Goal: Find specific page/section: Find specific page/section

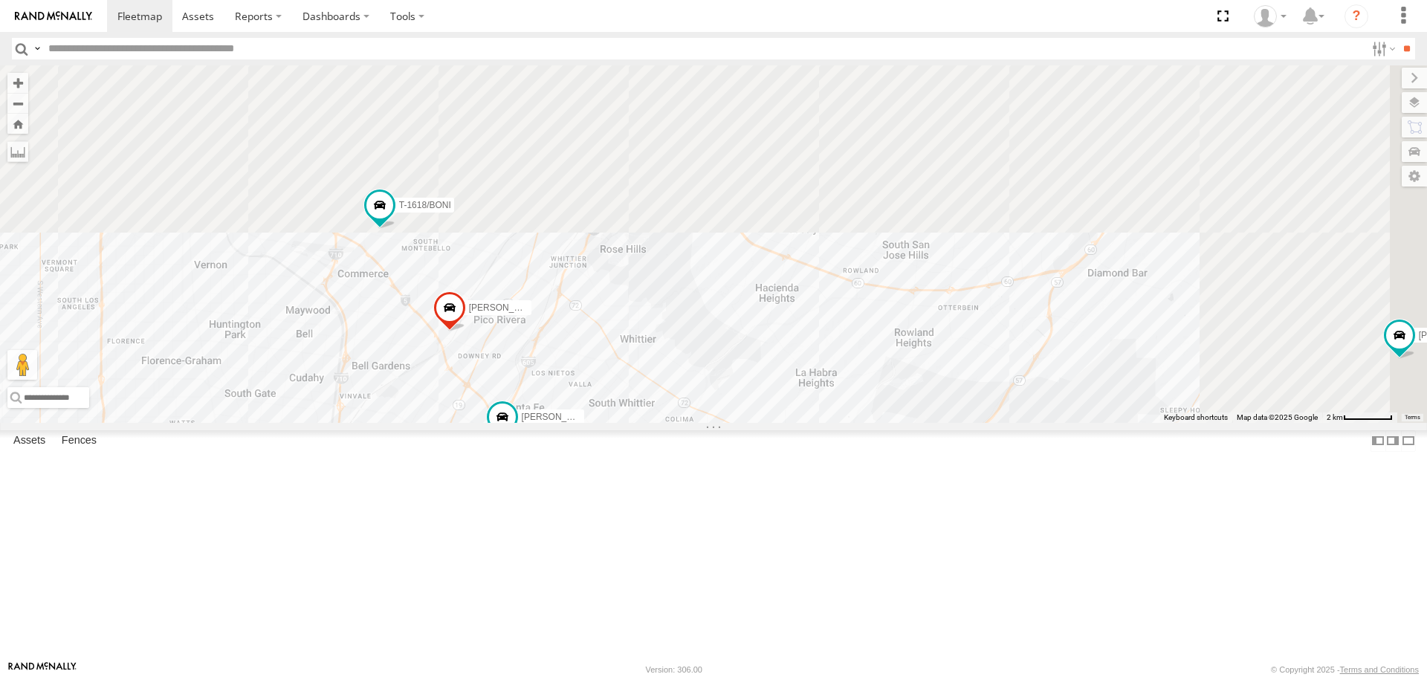
drag, startPoint x: 892, startPoint y: 177, endPoint x: 685, endPoint y: 576, distance: 449.8
click at [685, 422] on div "[PERSON_NAME]/T-1698 OSCAR/T-1668 834274/[PERSON_NAME]/T-1667 [PERSON_NAME]/T-1…" at bounding box center [713, 243] width 1427 height 357
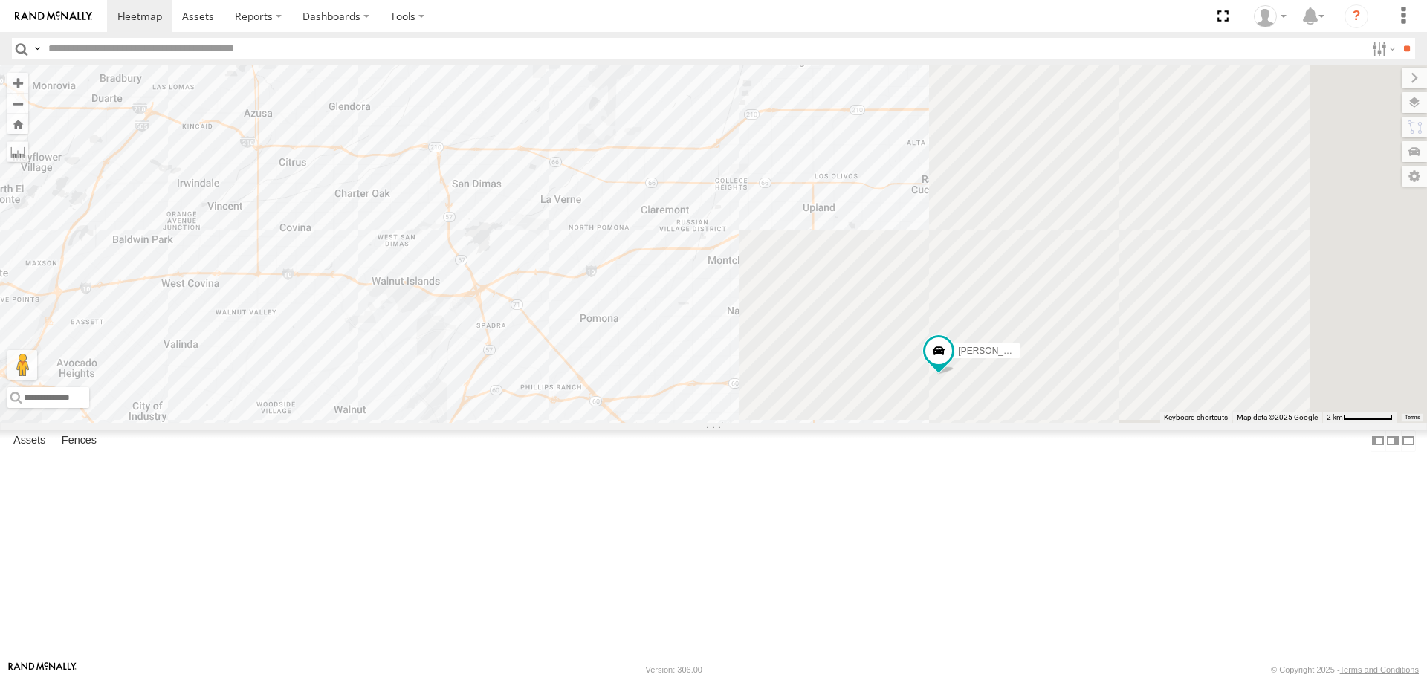
drag, startPoint x: 1205, startPoint y: 398, endPoint x: 594, endPoint y: 500, distance: 619.6
click at [594, 422] on div "[PERSON_NAME]/T-1698 OSCAR/T-1668 834274/[PERSON_NAME]/T-1667 [PERSON_NAME]/T-1…" at bounding box center [713, 243] width 1427 height 357
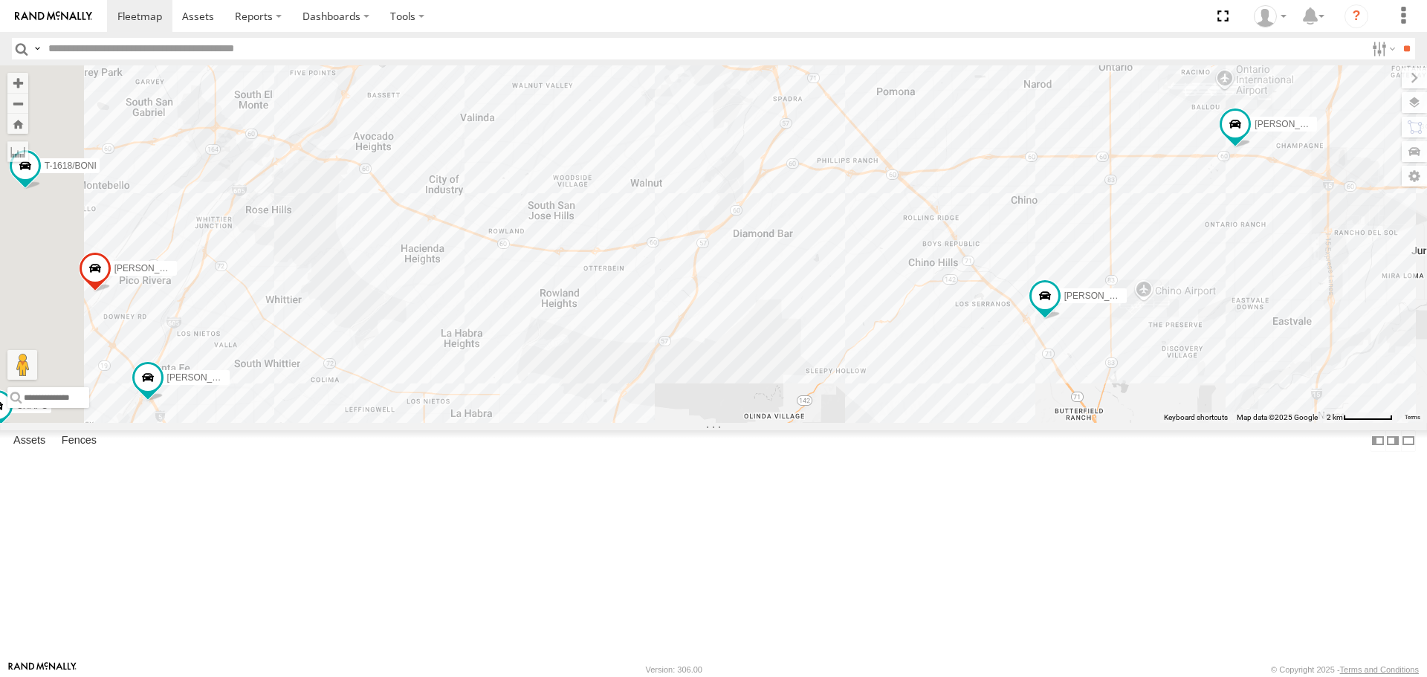
drag, startPoint x: 883, startPoint y: 476, endPoint x: 1246, endPoint y: 256, distance: 424.3
click at [1246, 256] on div "[PERSON_NAME]/T-1698 OSCAR/T-1668 834274/[PERSON_NAME]/T-1667 [PERSON_NAME]/T-1…" at bounding box center [713, 243] width 1427 height 357
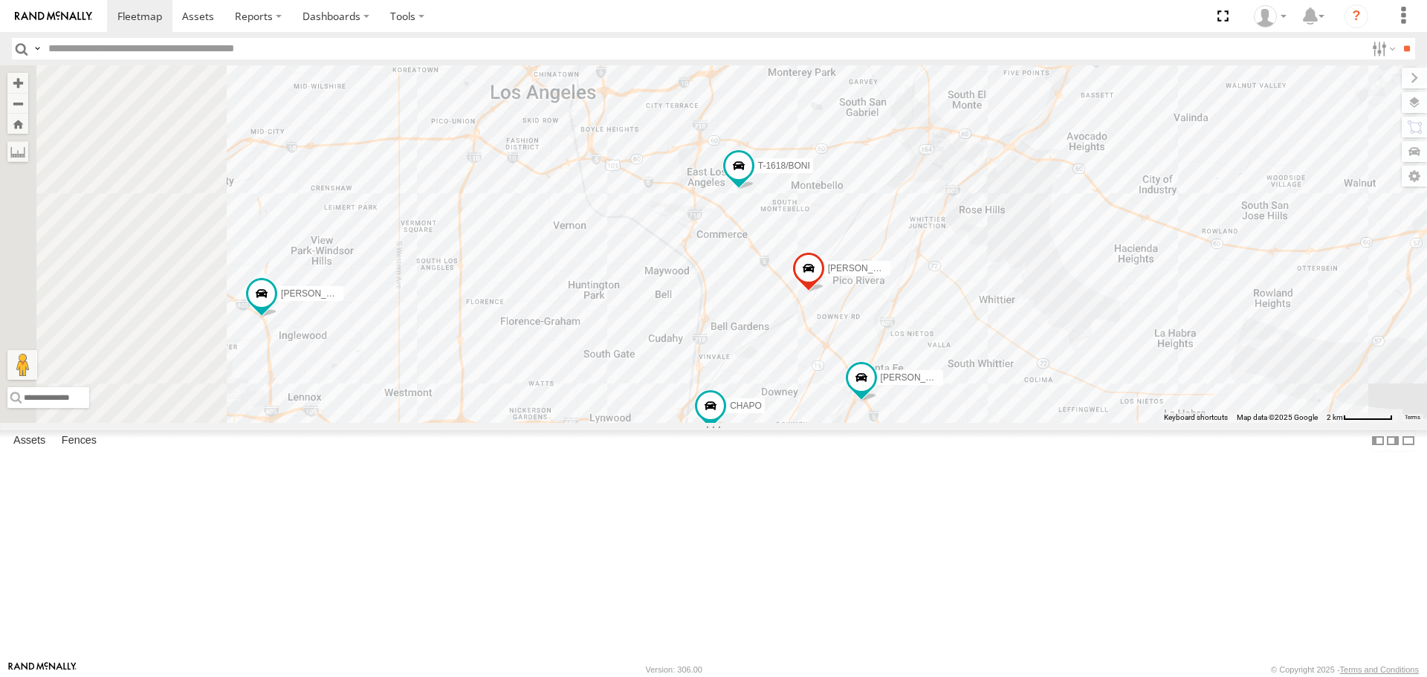
drag, startPoint x: 606, startPoint y: 378, endPoint x: 1132, endPoint y: 374, distance: 526.3
click at [1132, 374] on div "[PERSON_NAME]/T-1698 OSCAR/T-1668 834274/[PERSON_NAME]/T-1667 [PERSON_NAME]/T-1…" at bounding box center [713, 243] width 1427 height 357
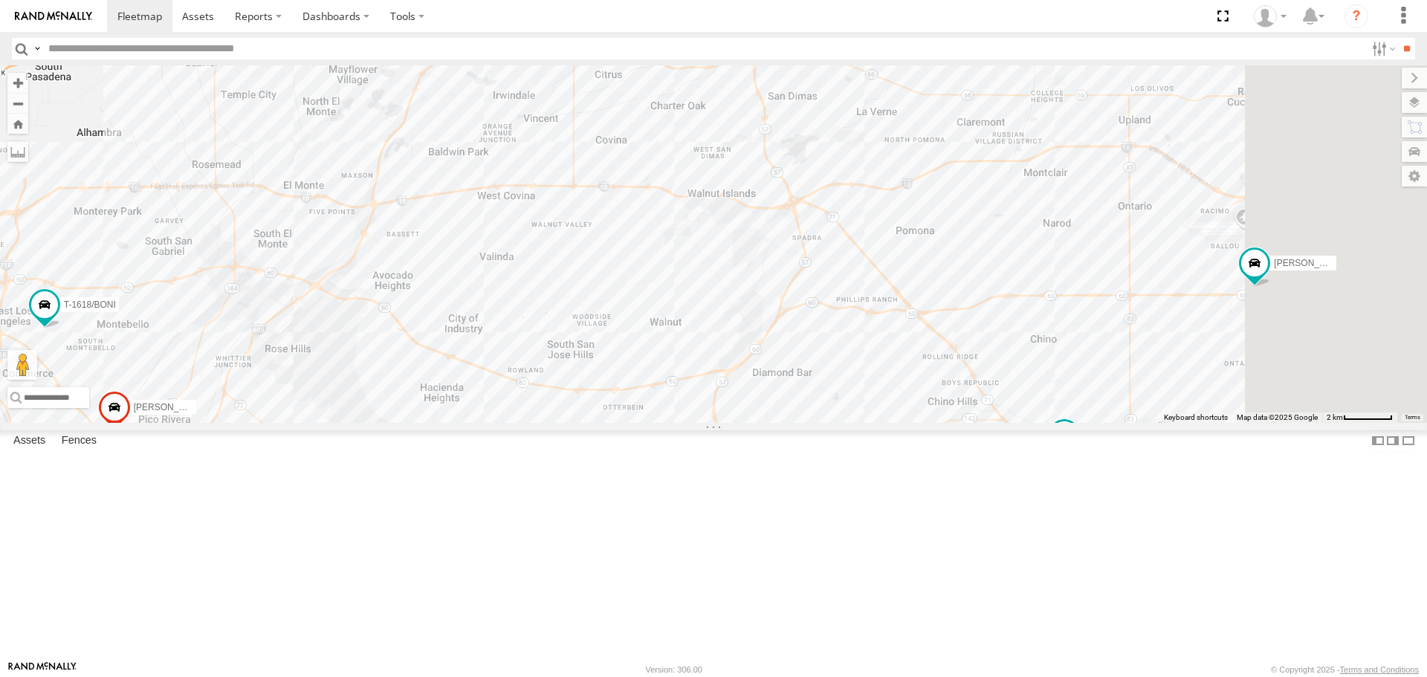
drag, startPoint x: 1006, startPoint y: 347, endPoint x: 367, endPoint y: 450, distance: 646.7
click at [306, 487] on main "← Move left → Move right ↑ Move up ↓ Move down + Zoom in - Zoom out Home Jump l…" at bounding box center [713, 362] width 1427 height 595
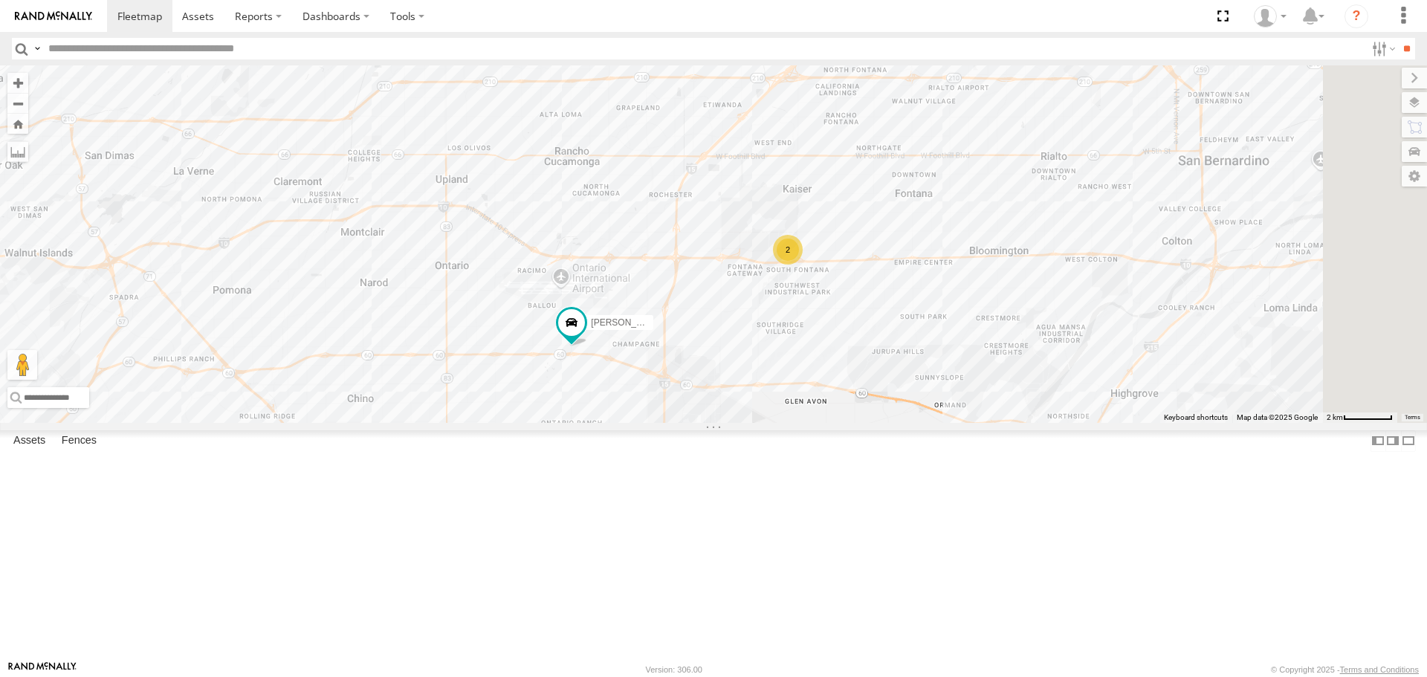
drag, startPoint x: 932, startPoint y: 323, endPoint x: 708, endPoint y: 349, distance: 226.0
click at [511, 349] on div "[PERSON_NAME]/T-1698 OSCAR/T-1668 834274/[PERSON_NAME]/T-1667 [PERSON_NAME]/T-1…" at bounding box center [713, 243] width 1427 height 357
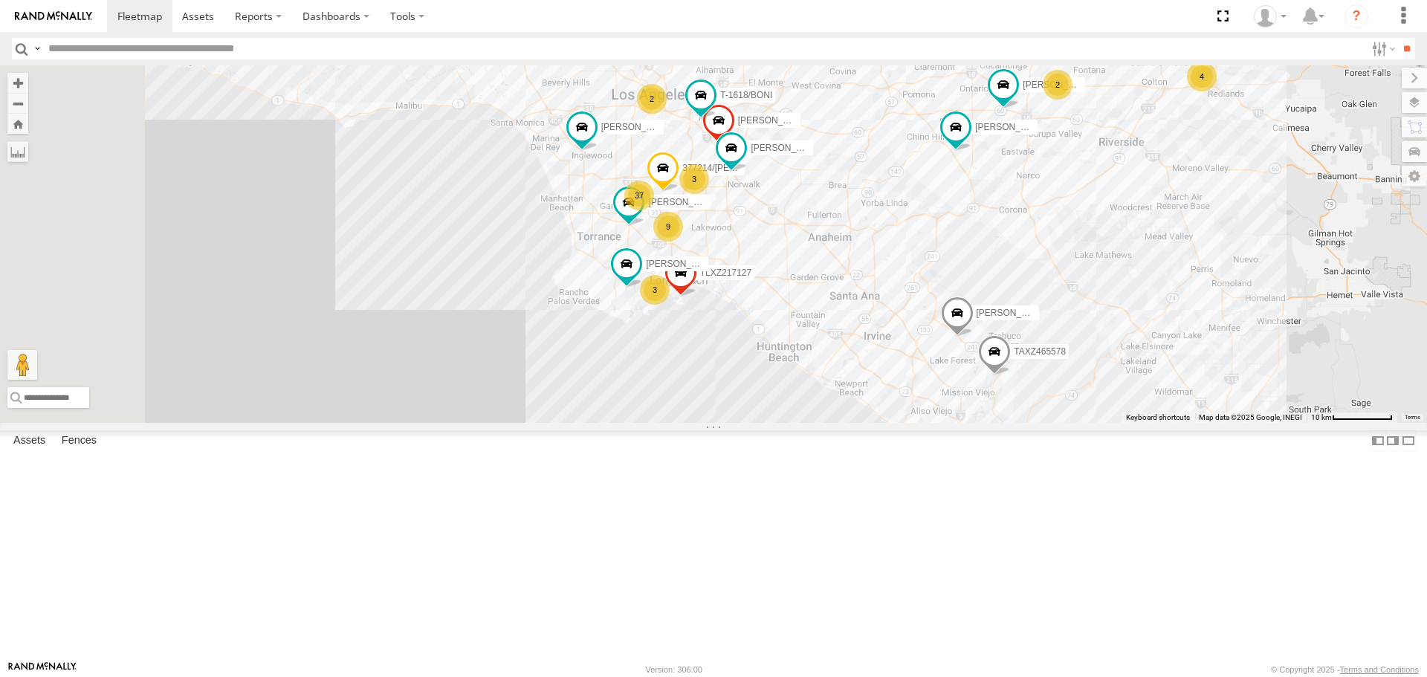
drag, startPoint x: 743, startPoint y: 309, endPoint x: 1001, endPoint y: 294, distance: 259.1
click at [1001, 294] on div "[PERSON_NAME]/T-1698 OSCAR/T-1668 834274/[PERSON_NAME]/T-1667 [PERSON_NAME]/T-1…" at bounding box center [713, 243] width 1427 height 357
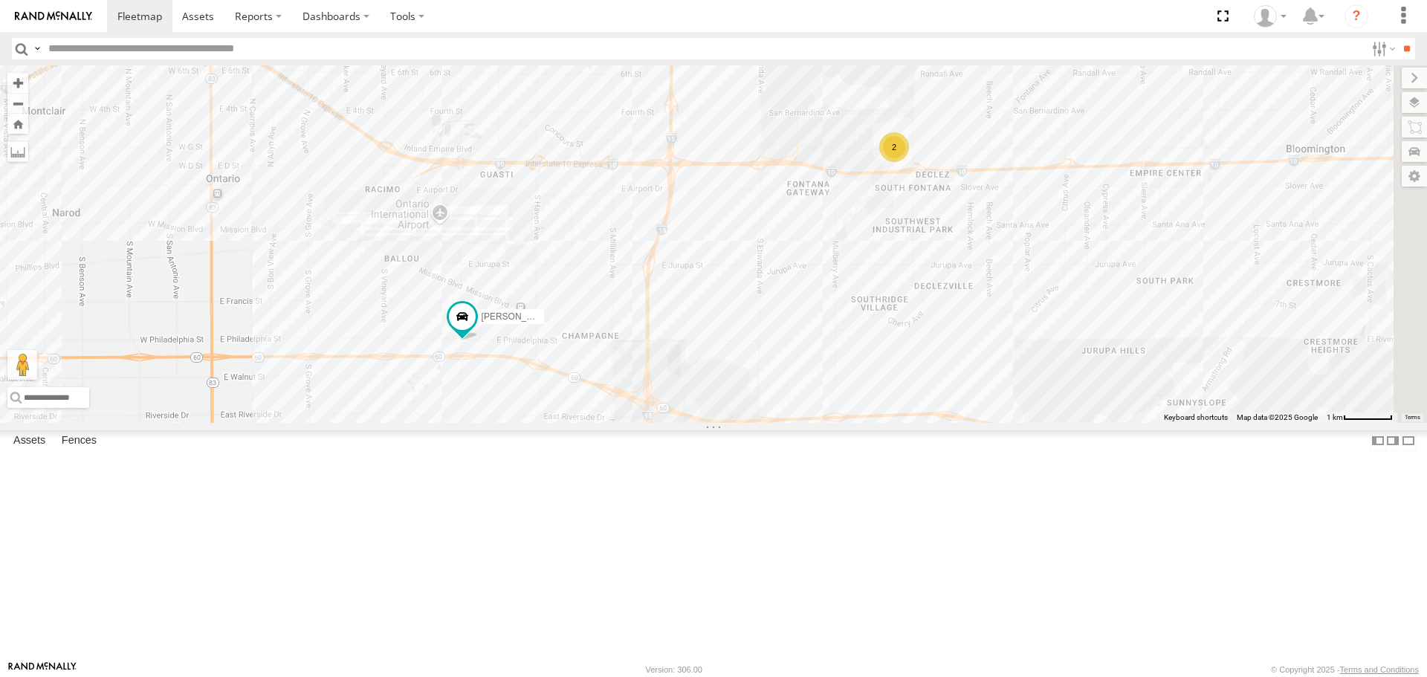
drag, startPoint x: 1247, startPoint y: 195, endPoint x: 1076, endPoint y: 288, distance: 193.6
click at [1076, 288] on div "[PERSON_NAME]/T-1698 OSCAR/T-1668 834274/[PERSON_NAME]/T-1667 [PERSON_NAME]/T-1…" at bounding box center [713, 243] width 1427 height 357
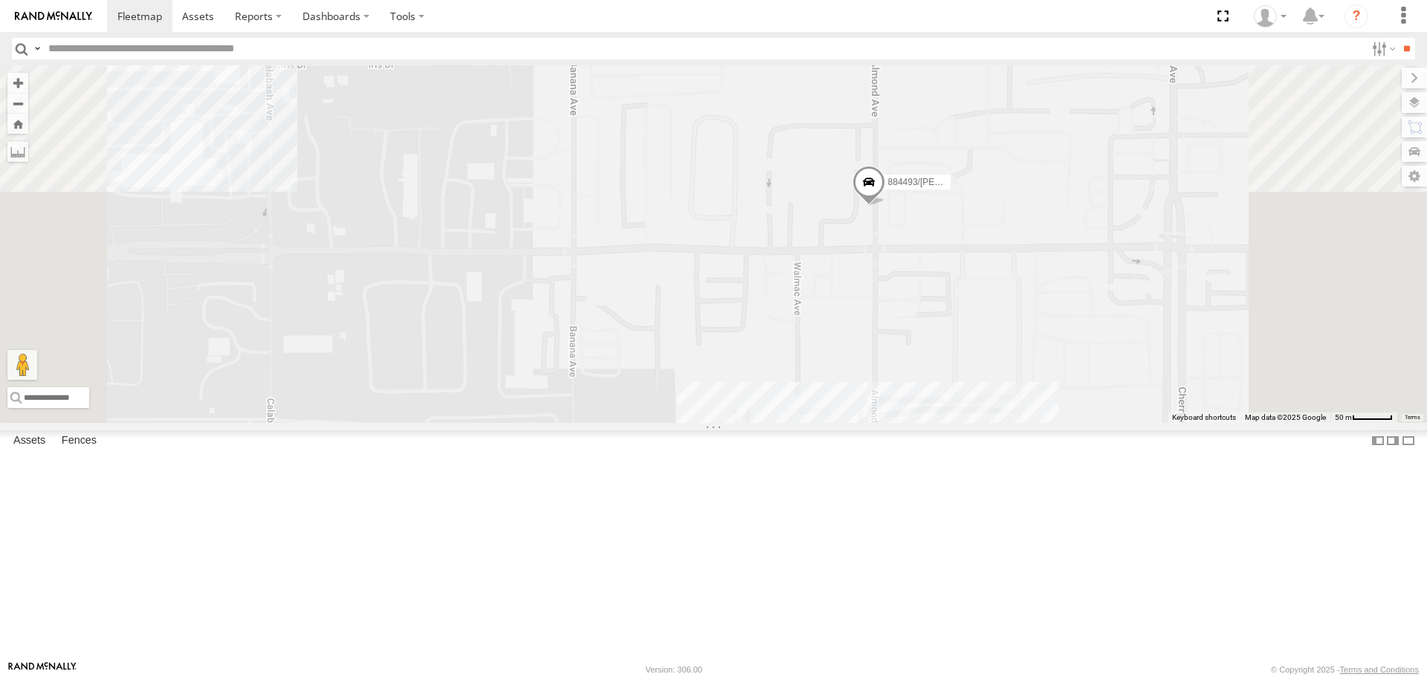
click at [994, 188] on span "884493/[PERSON_NAME]" at bounding box center [941, 183] width 106 height 10
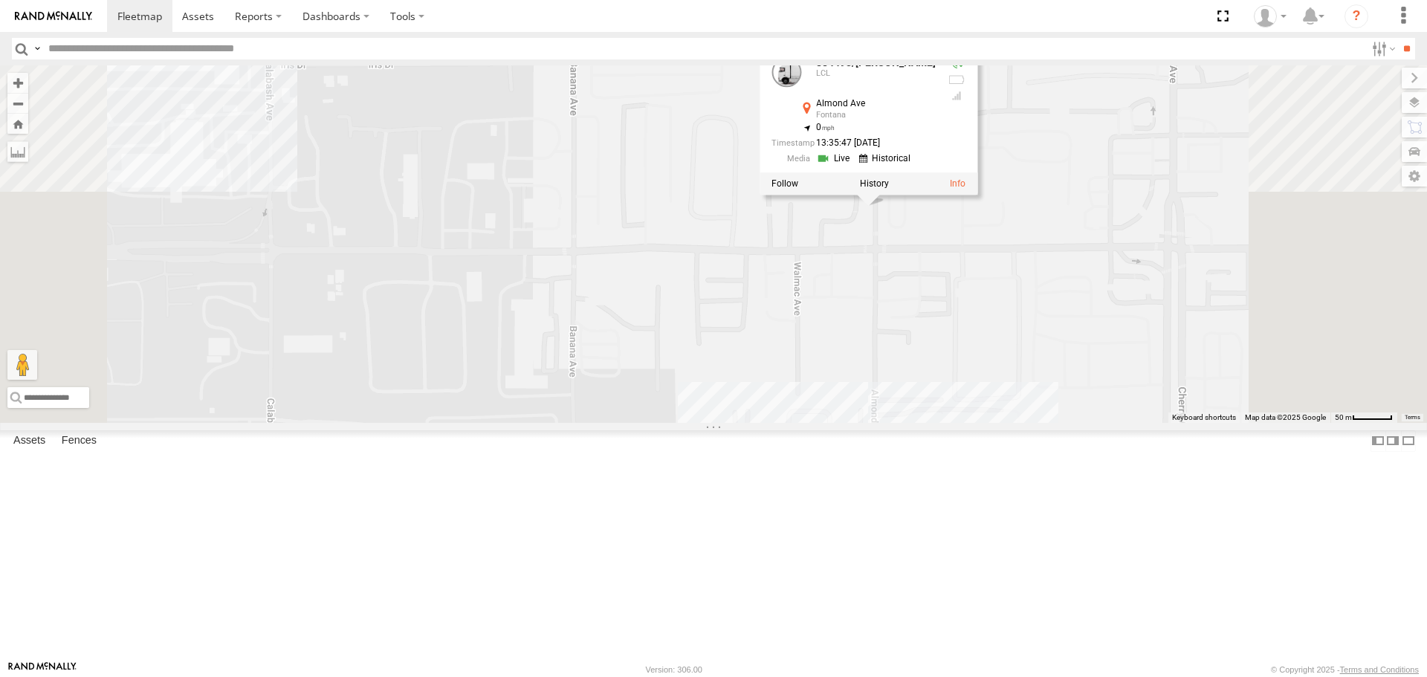
click at [1123, 358] on div "[PERSON_NAME]/T-1698 OSCAR/T-1668 834274/[PERSON_NAME]/T-1667 [PERSON_NAME]/T-1…" at bounding box center [713, 243] width 1427 height 357
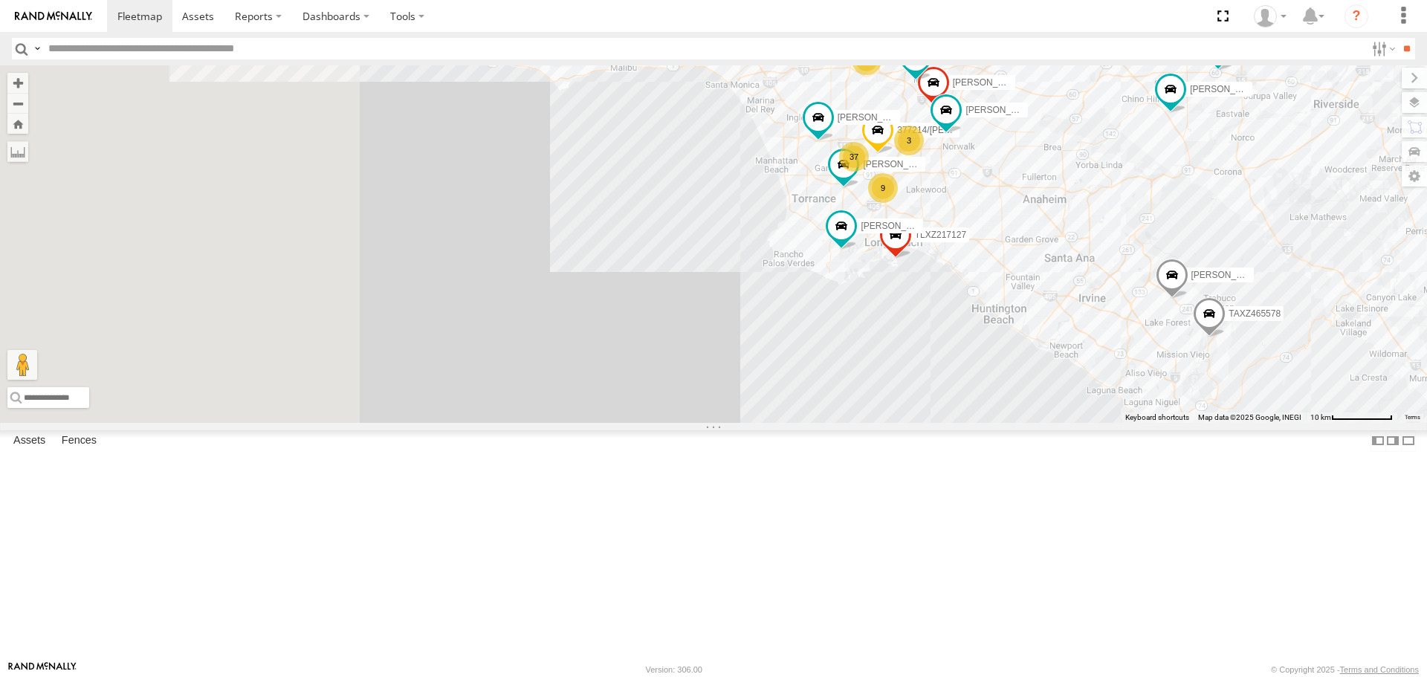
drag, startPoint x: 866, startPoint y: 499, endPoint x: 1247, endPoint y: 155, distance: 513.2
click at [1247, 155] on div "[PERSON_NAME]/T-1698 OSCAR/T-1668 834274/[PERSON_NAME]/T-1667 [PERSON_NAME]/T-1…" at bounding box center [713, 243] width 1427 height 357
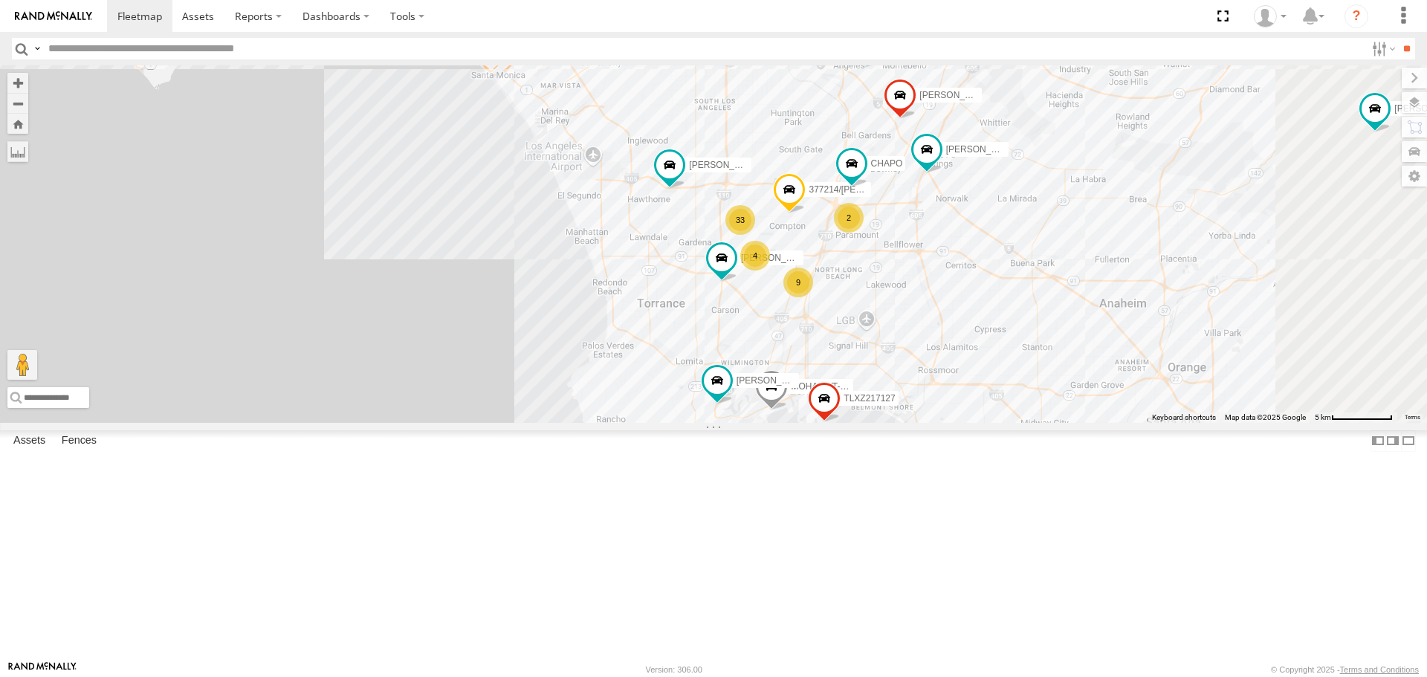
drag, startPoint x: 1203, startPoint y: 323, endPoint x: 1104, endPoint y: 439, distance: 152.9
click at [1110, 422] on div "[PERSON_NAME]/T-1698 OSCAR/T-1668 834274/[PERSON_NAME]/T-1667 [PERSON_NAME]/T-1…" at bounding box center [713, 243] width 1427 height 357
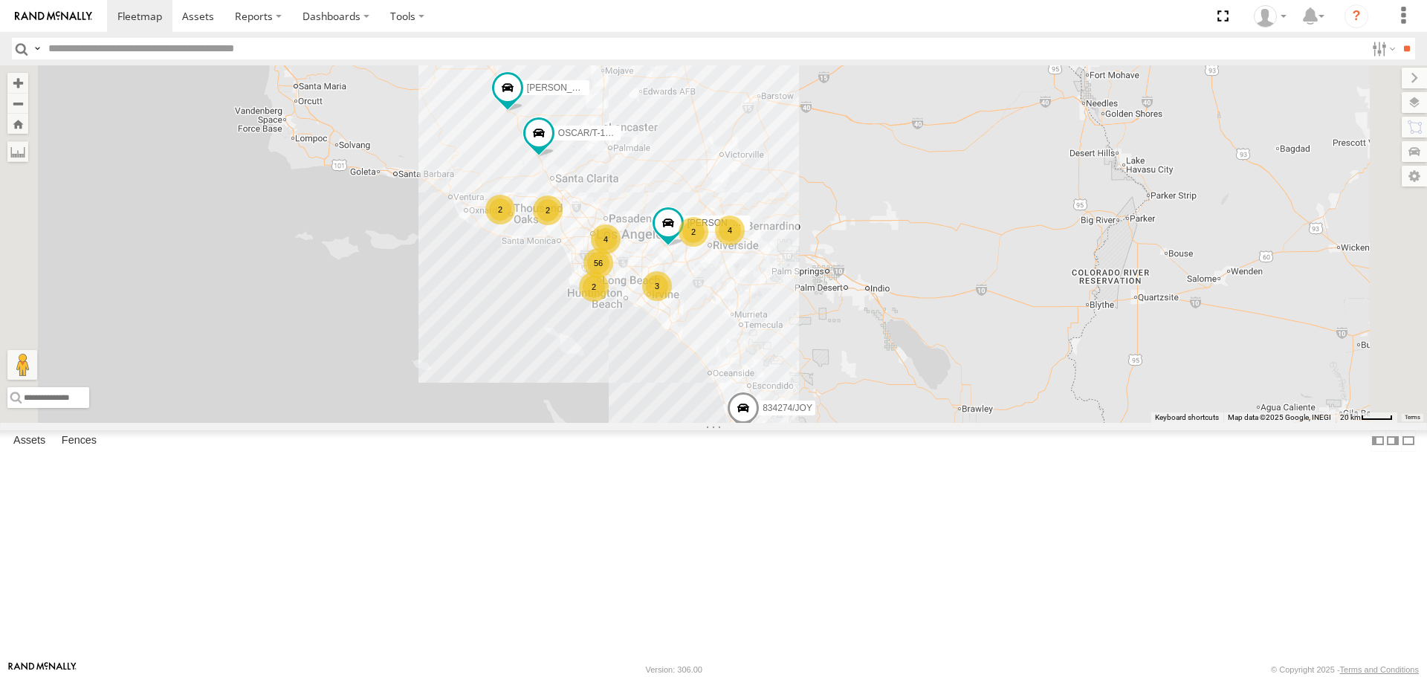
drag, startPoint x: 1157, startPoint y: 444, endPoint x: 922, endPoint y: 418, distance: 236.3
click at [1047, 416] on div "[PERSON_NAME]/T-1698 OSCAR/T-1668 834274/[PERSON_NAME]/T-1667 [PERSON_NAME]/T-1…" at bounding box center [713, 243] width 1427 height 357
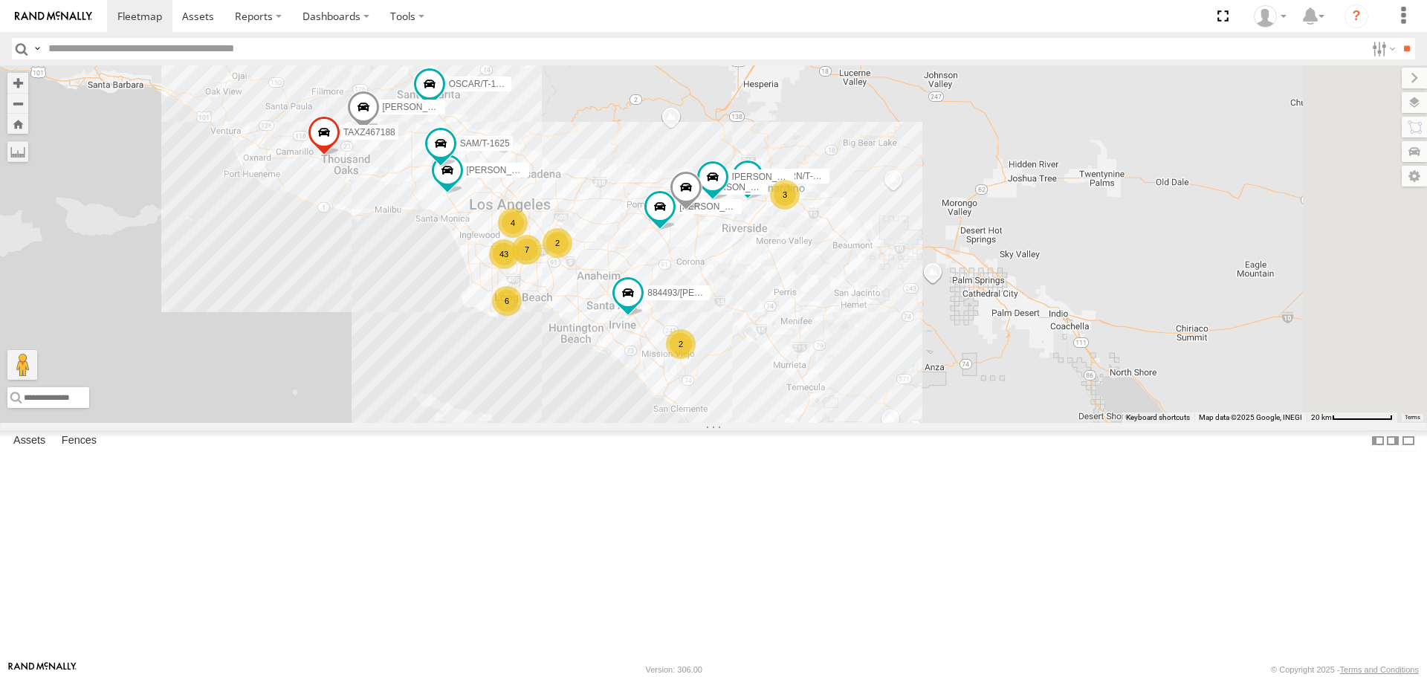
drag, startPoint x: 987, startPoint y: 473, endPoint x: 767, endPoint y: 335, distance: 259.9
click at [767, 335] on div "884493/[PERSON_NAME]/T-1668 834274/[PERSON_NAME]/T-1667 [PERSON_NAME]/T-1622 7 …" at bounding box center [713, 243] width 1427 height 357
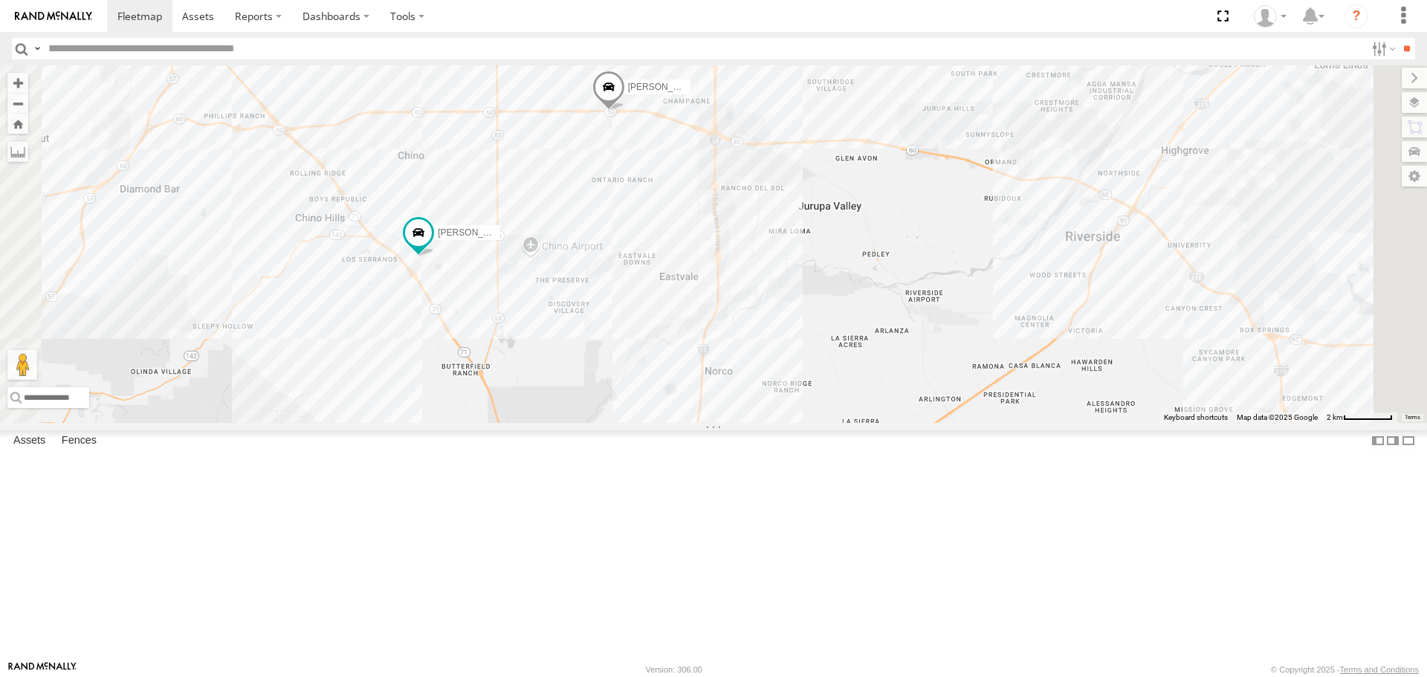
drag, startPoint x: 943, startPoint y: 383, endPoint x: 839, endPoint y: 323, distance: 119.9
click at [839, 323] on div "TAXZ467188 884493/[PERSON_NAME]/T-1698 [PERSON_NAME]/T-1688 [PERSON_NAME]/27207…" at bounding box center [713, 243] width 1427 height 357
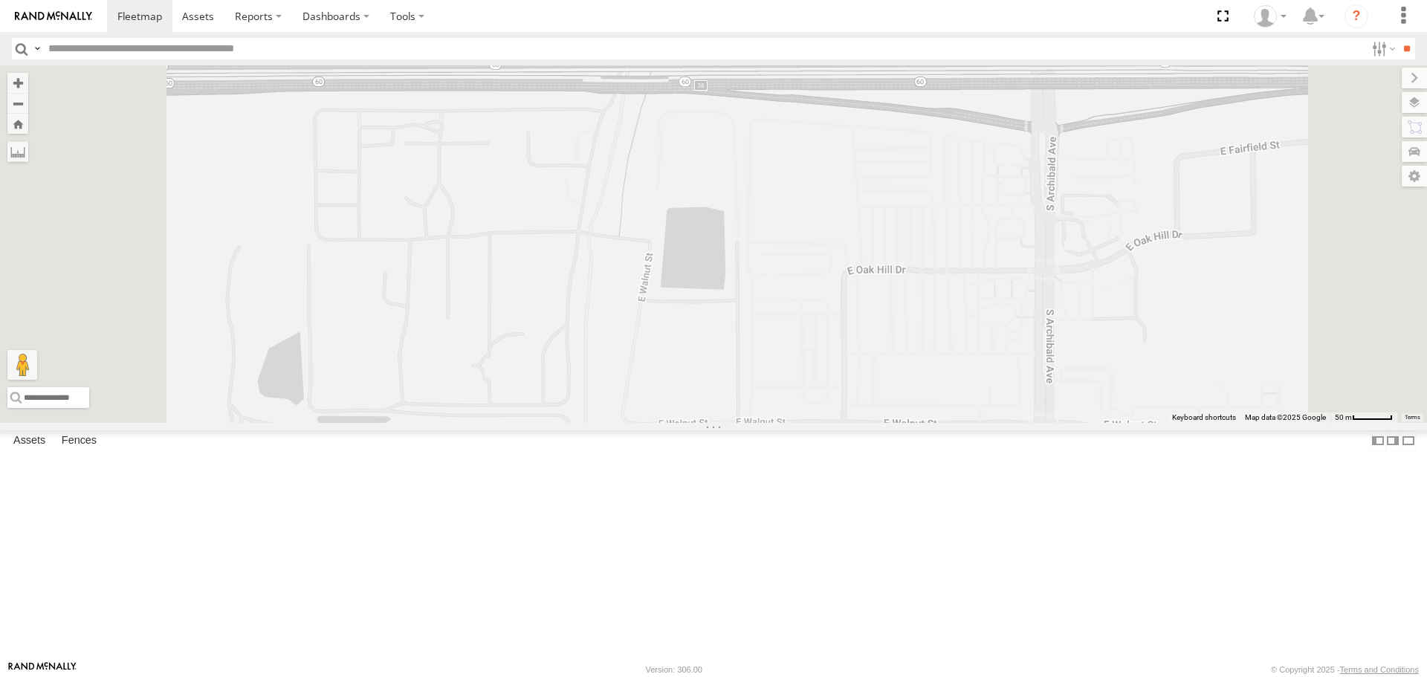
click at [0, 0] on span at bounding box center [0, 0] width 0 height 0
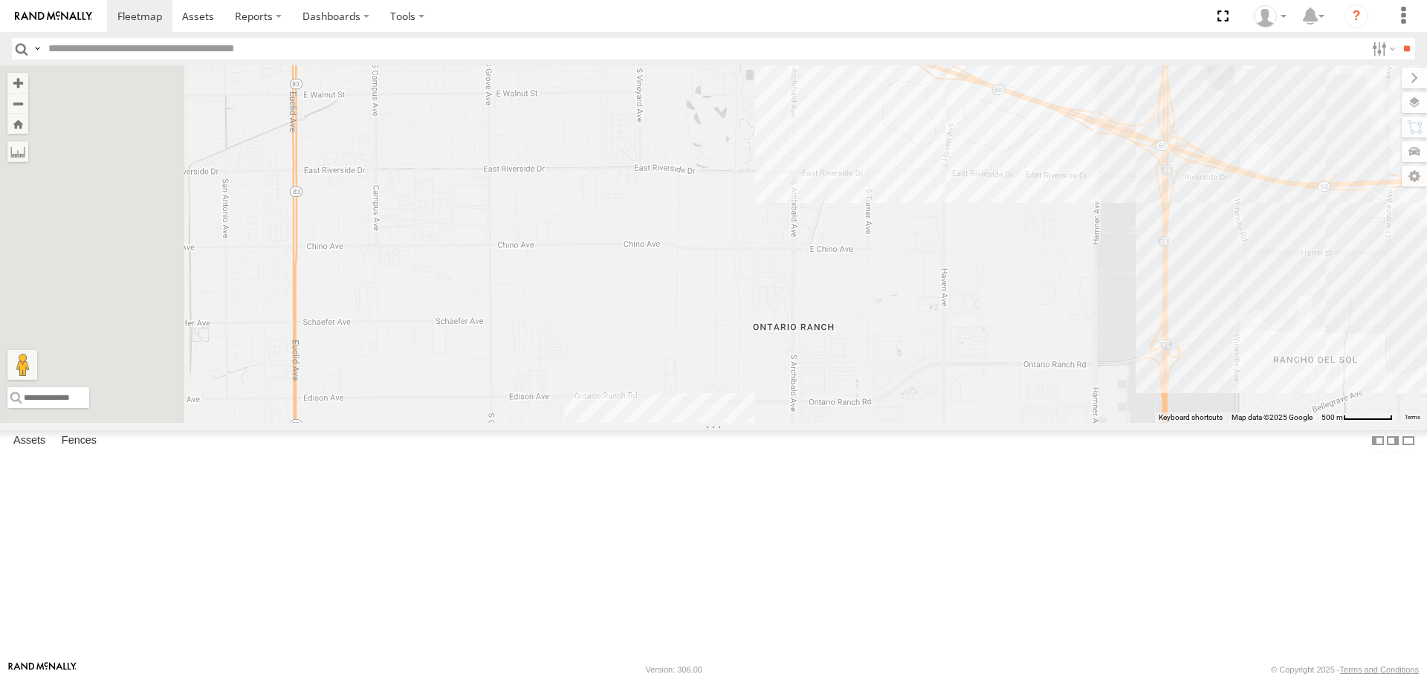
drag, startPoint x: 772, startPoint y: 259, endPoint x: 888, endPoint y: 246, distance: 116.7
click at [888, 246] on div "TAXZ467188 884493/[PERSON_NAME]/T-1698 [PERSON_NAME]/T-1688 [PERSON_NAME]/27207…" at bounding box center [713, 243] width 1427 height 357
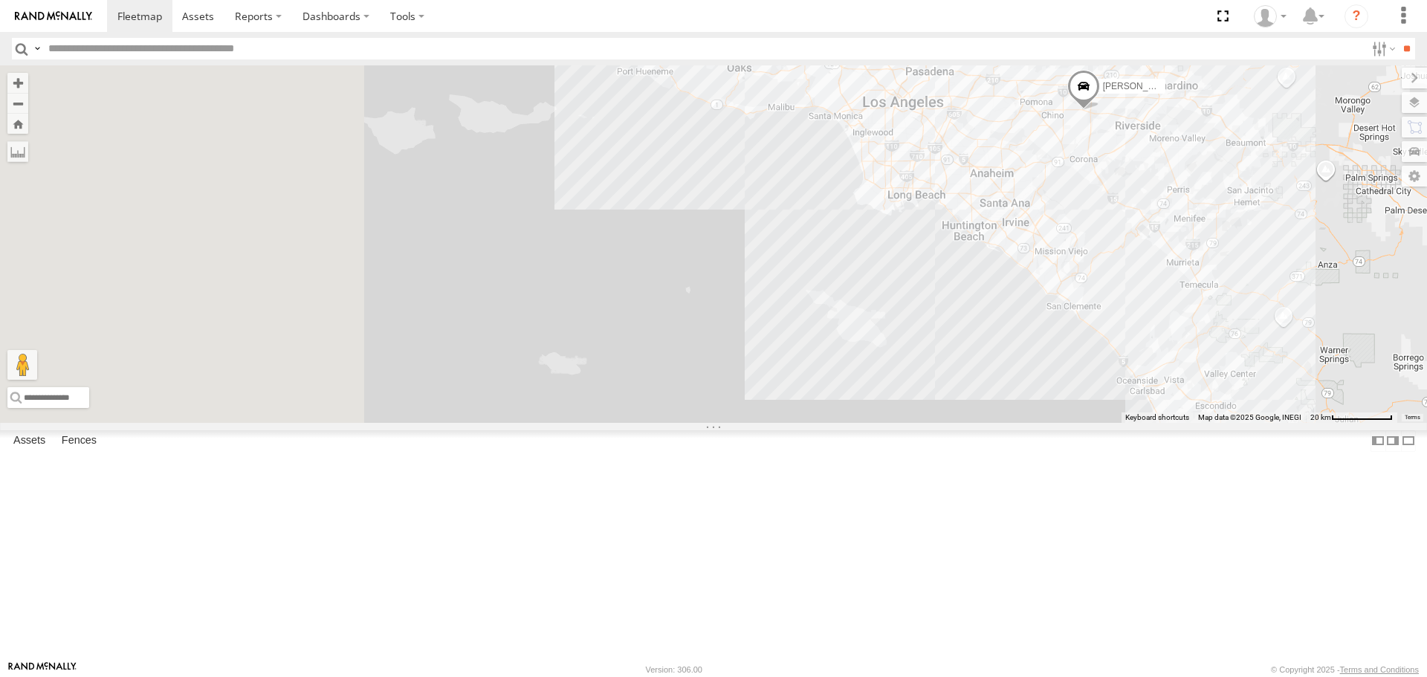
drag, startPoint x: 584, startPoint y: 527, endPoint x: 1254, endPoint y: 374, distance: 687.7
click at [1254, 374] on div "[PERSON_NAME]" at bounding box center [713, 243] width 1427 height 357
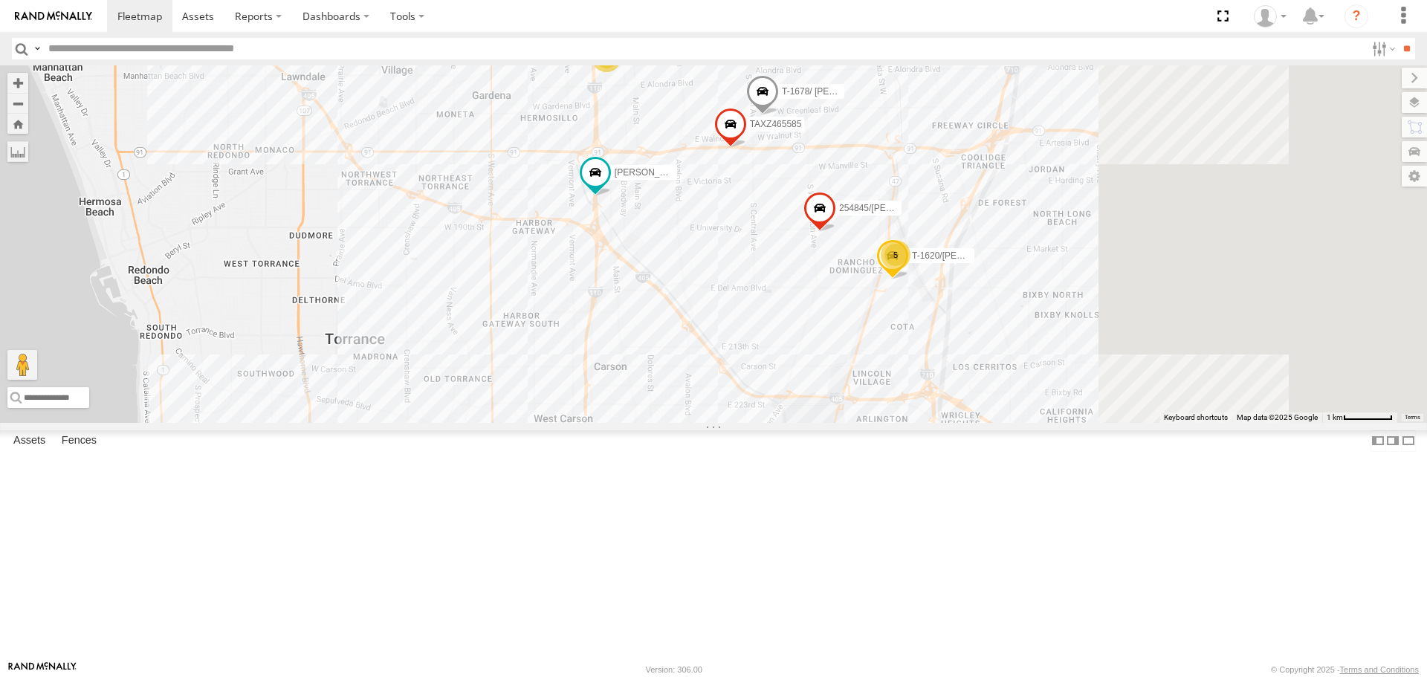
drag, startPoint x: 1003, startPoint y: 330, endPoint x: 888, endPoint y: 340, distance: 116.4
click at [932, 386] on div "[PERSON_NAME]/T-1627 TAXZ467188 884493/[PERSON_NAME]/T-1698 [PERSON_NAME]/T-168…" at bounding box center [713, 243] width 1427 height 357
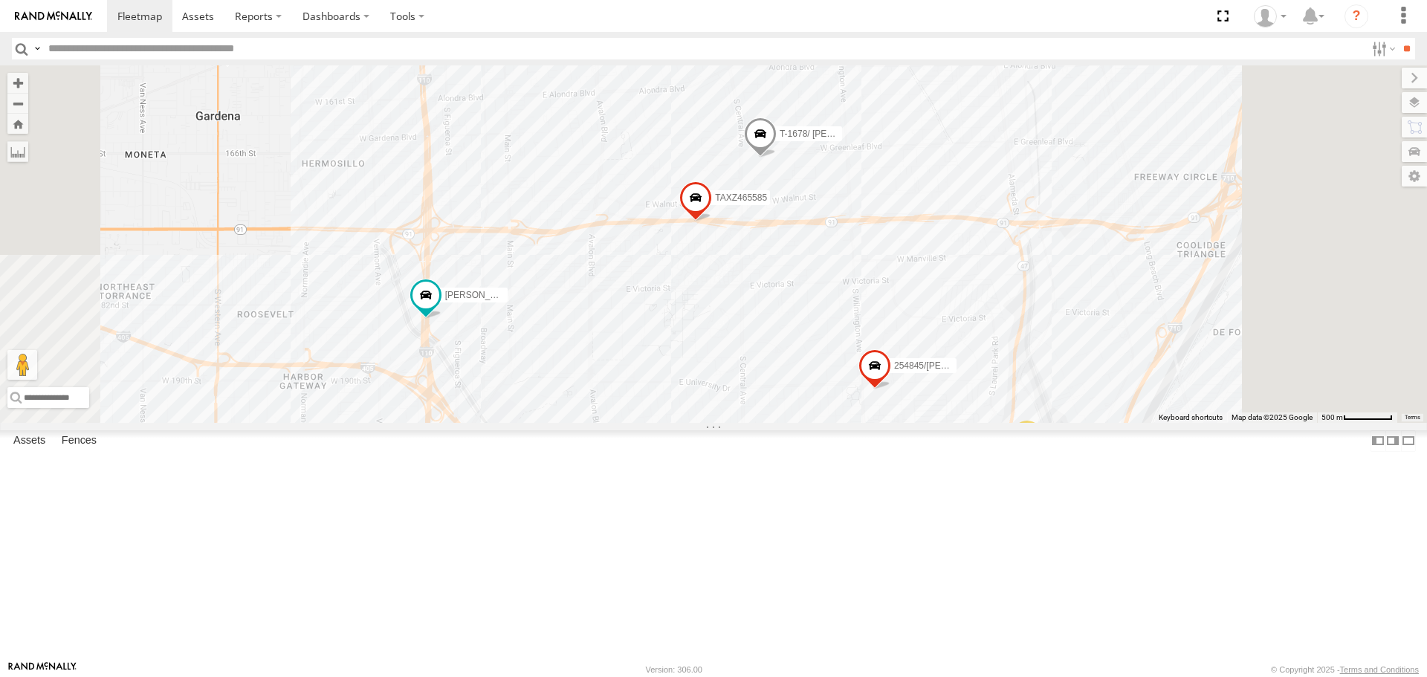
click at [296, 48] on input "text" at bounding box center [703, 49] width 1323 height 22
type input "******"
click at [1398, 38] on input "**" at bounding box center [1406, 49] width 17 height 22
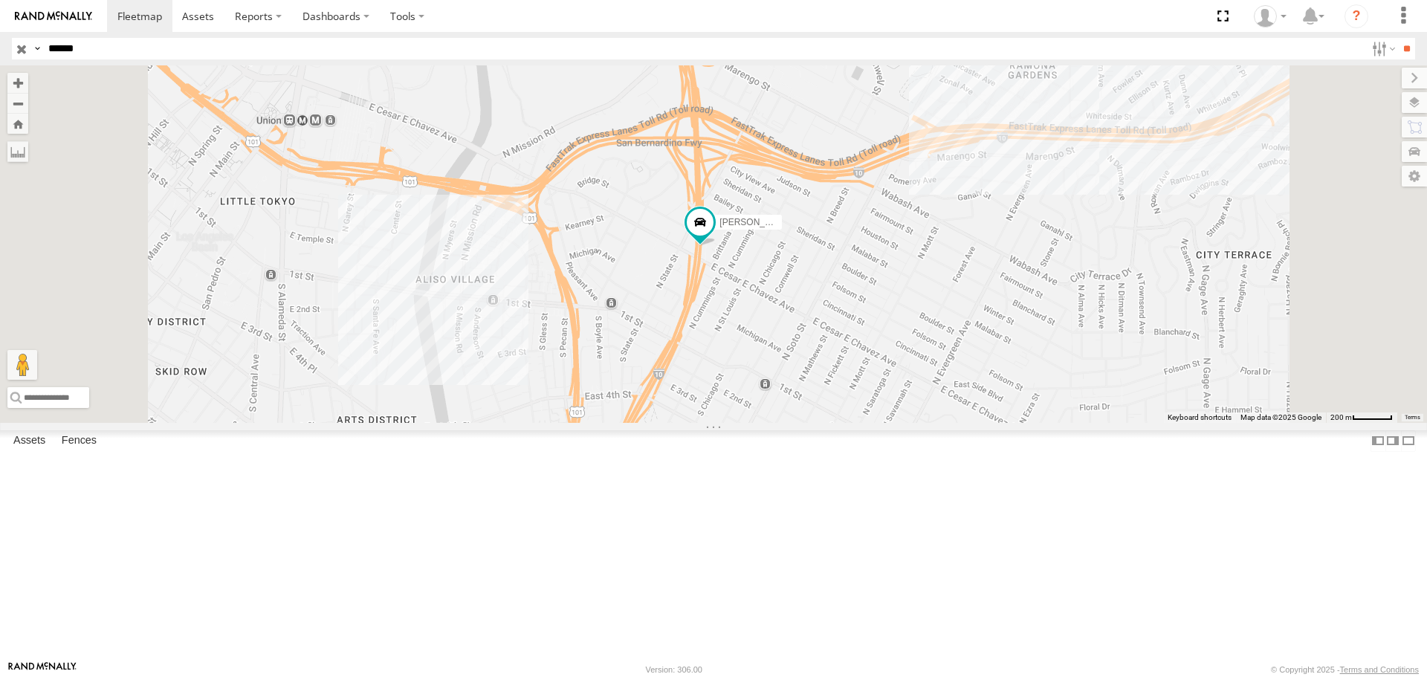
click at [20, 46] on input "button" at bounding box center [21, 49] width 19 height 22
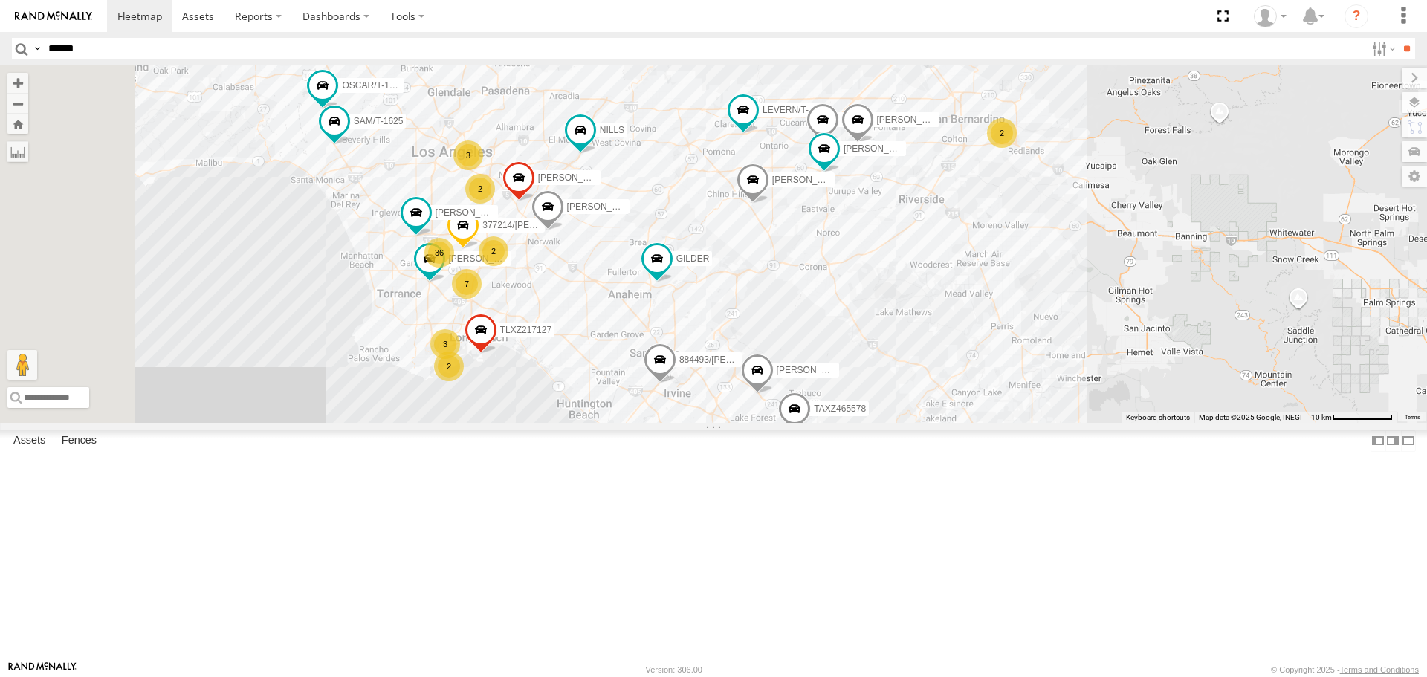
click at [831, 343] on div "TAXZ467188 884493/[PERSON_NAME] 834274/[PERSON_NAME]/T-1622 [PERSON_NAME]/T-162…" at bounding box center [713, 243] width 1427 height 357
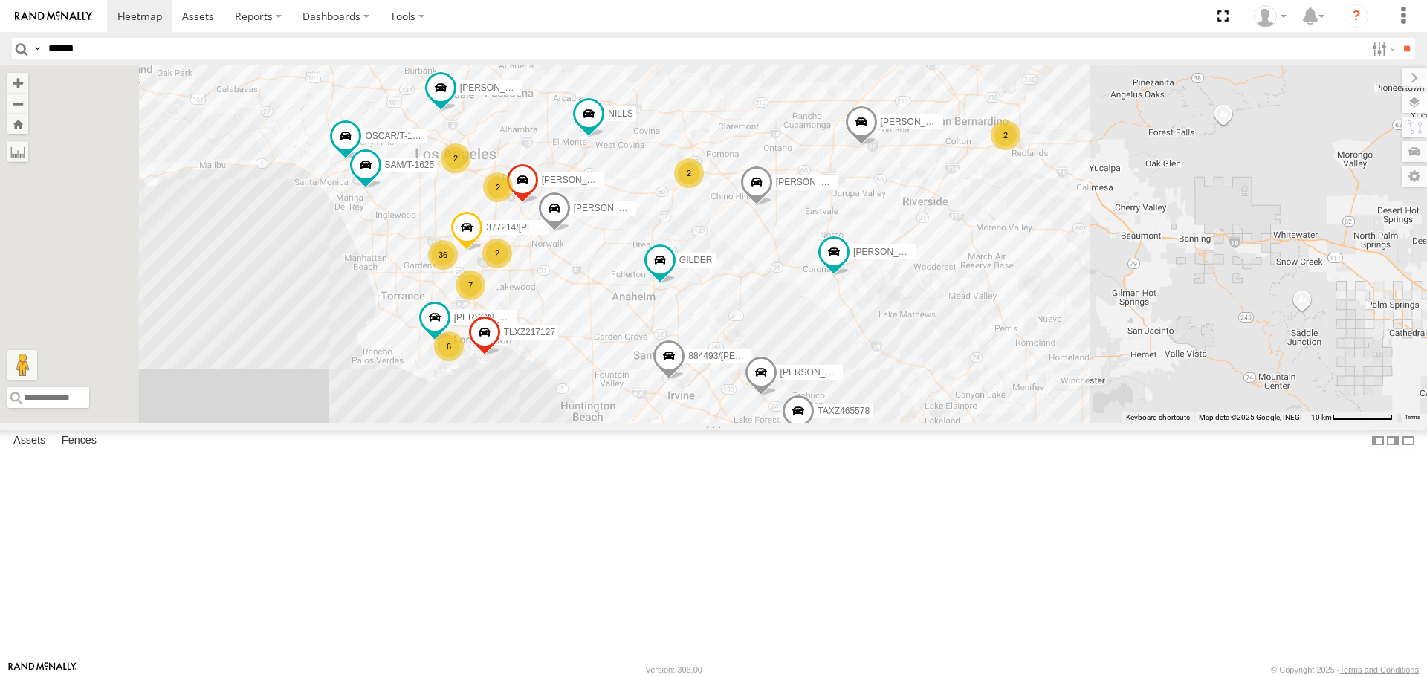
click at [913, 422] on div "[PERSON_NAME]/T-1625 [PERSON_NAME]/T-1623 884493/[PERSON_NAME] 377214/[PERSON_N…" at bounding box center [713, 243] width 1427 height 357
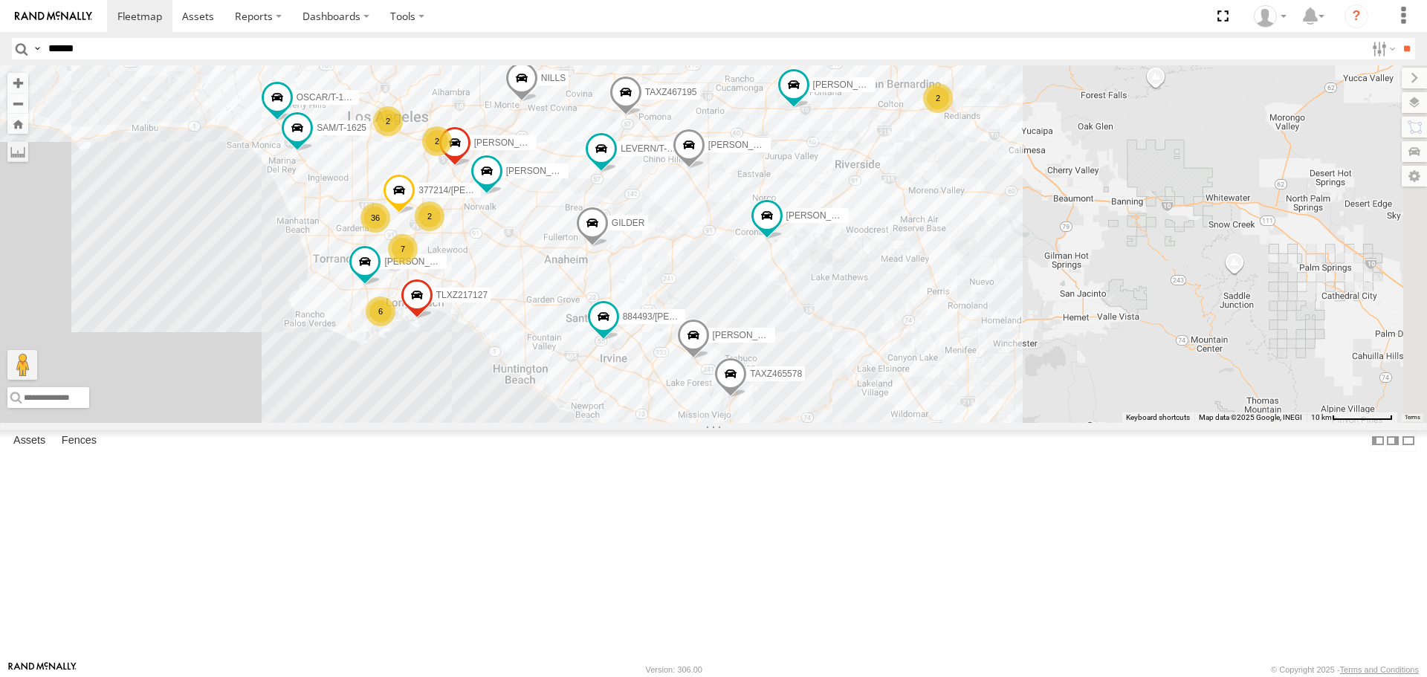
drag, startPoint x: 955, startPoint y: 285, endPoint x: 721, endPoint y: 407, distance: 264.3
click at [721, 407] on div "[PERSON_NAME] TAXZ467188 884493/[PERSON_NAME]/T-1628 OSCAR/T-1668 NILLS 834274/…" at bounding box center [713, 243] width 1427 height 357
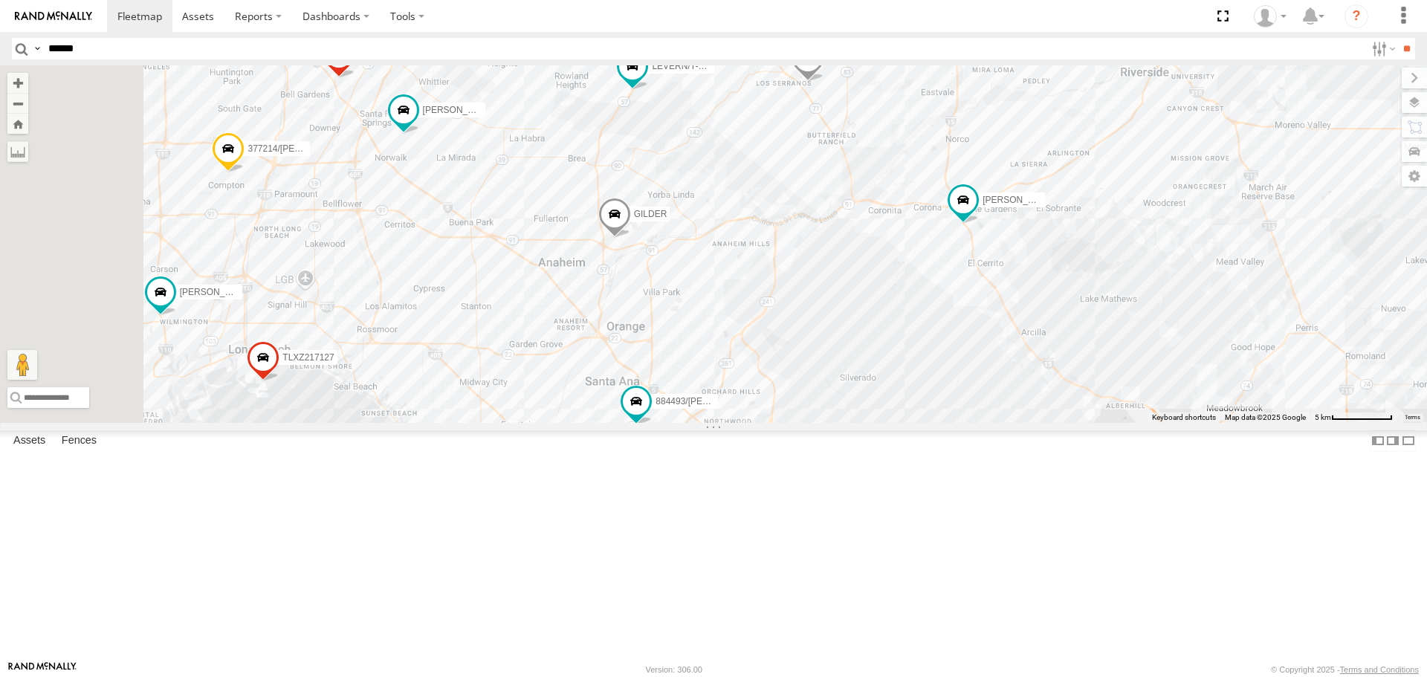
drag, startPoint x: 695, startPoint y: 370, endPoint x: 827, endPoint y: 370, distance: 131.6
click at [827, 370] on div "[PERSON_NAME] TAXZ467188 884493/[PERSON_NAME]/T-1628 OSCAR/T-1668 NILLS 834274/…" at bounding box center [713, 243] width 1427 height 357
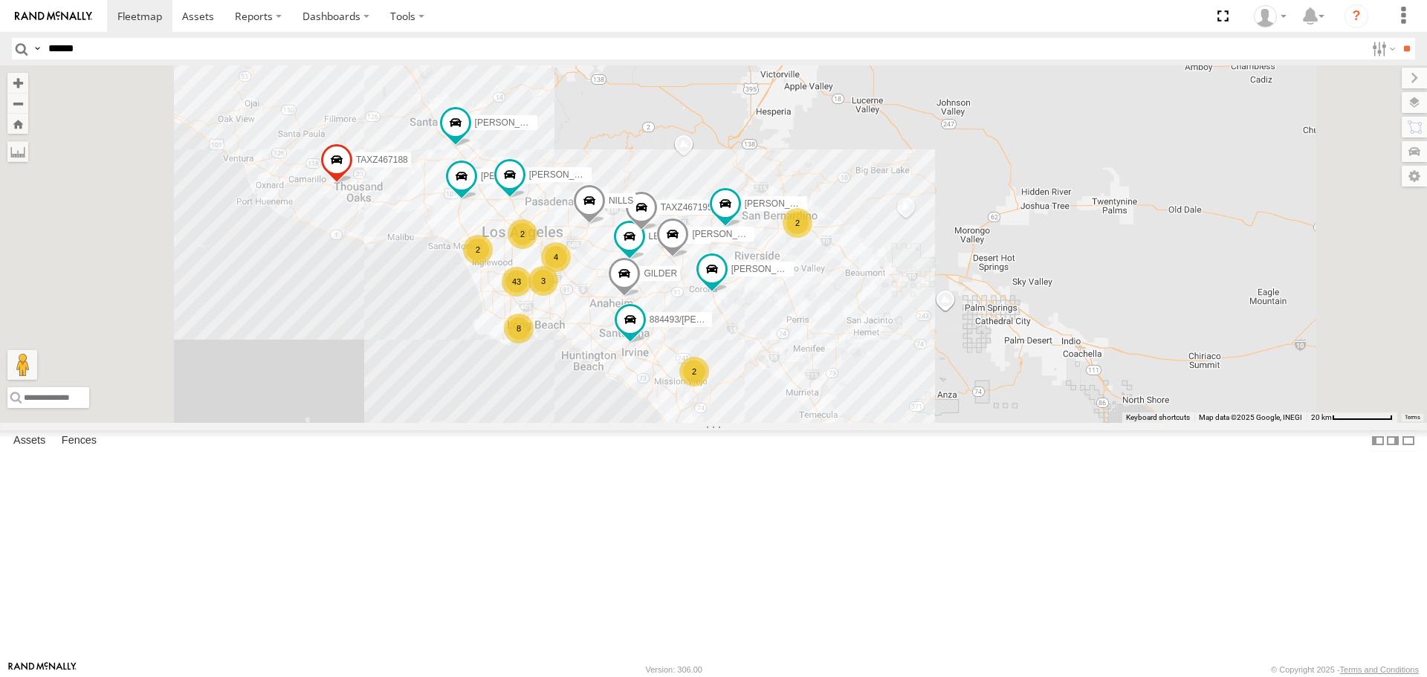
click at [225, 45] on input "******" at bounding box center [703, 49] width 1323 height 22
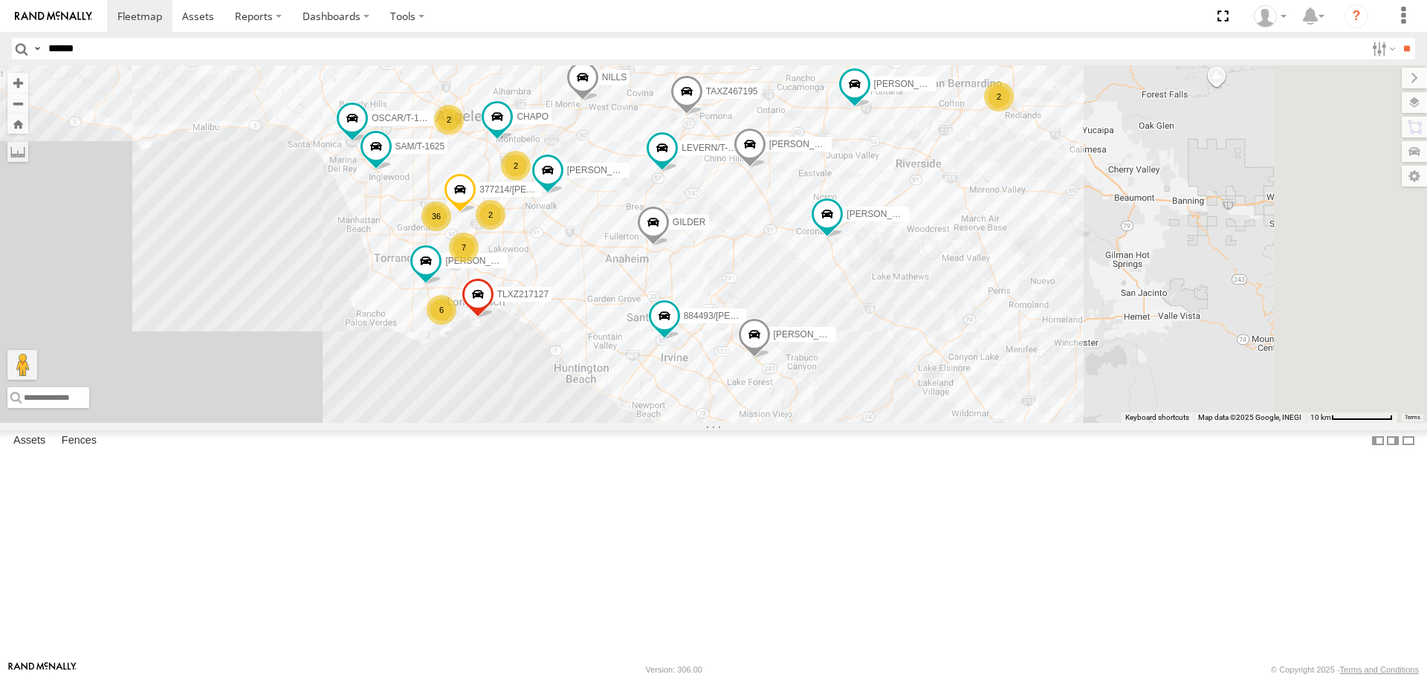
drag, startPoint x: 683, startPoint y: 276, endPoint x: 711, endPoint y: 87, distance: 190.9
click at [711, 87] on div "TAXZ467188 884493/[PERSON_NAME]/T-1628 NILLS 834274/[PERSON_NAME] P [PERSON_NAM…" at bounding box center [713, 243] width 1427 height 357
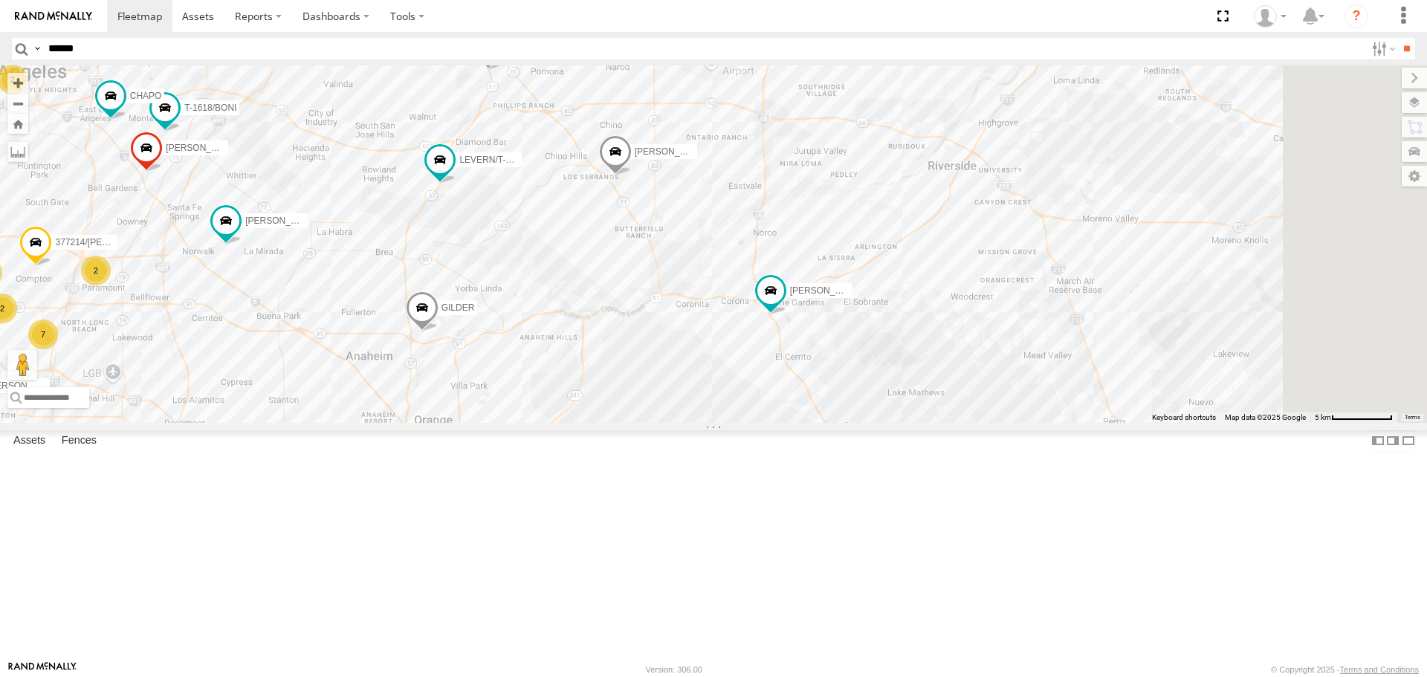
drag, startPoint x: 1116, startPoint y: 519, endPoint x: 795, endPoint y: 585, distance: 328.6
click at [795, 422] on div "TAXZ467188 884493/[PERSON_NAME]/T-1628 NILLS 834274/[PERSON_NAME] P [PERSON_NAM…" at bounding box center [713, 243] width 1427 height 357
